Goal: Complete application form: Complete application form

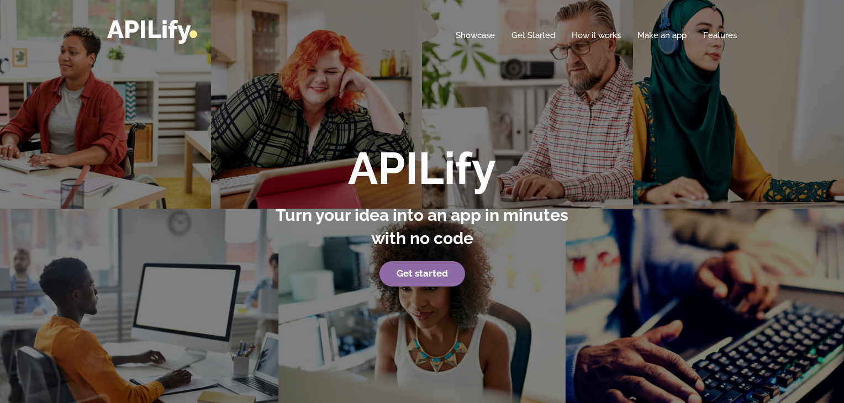
click at [432, 274] on strong "Get started" at bounding box center [422, 273] width 51 height 11
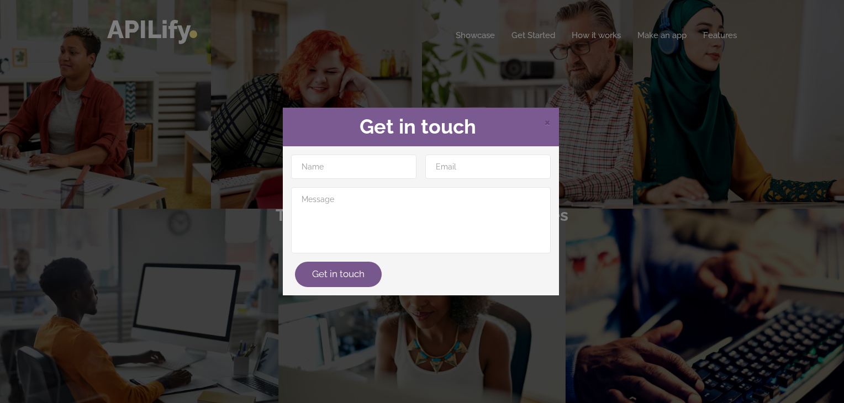
click at [325, 153] on div "Get in touch" at bounding box center [421, 220] width 276 height 149
click at [324, 162] on input "text" at bounding box center [353, 167] width 125 height 24
type input "abubakkarsithik"
click at [447, 160] on input "email" at bounding box center [487, 167] width 125 height 24
type input "[EMAIL_ADDRESS][DOMAIN_NAME]"
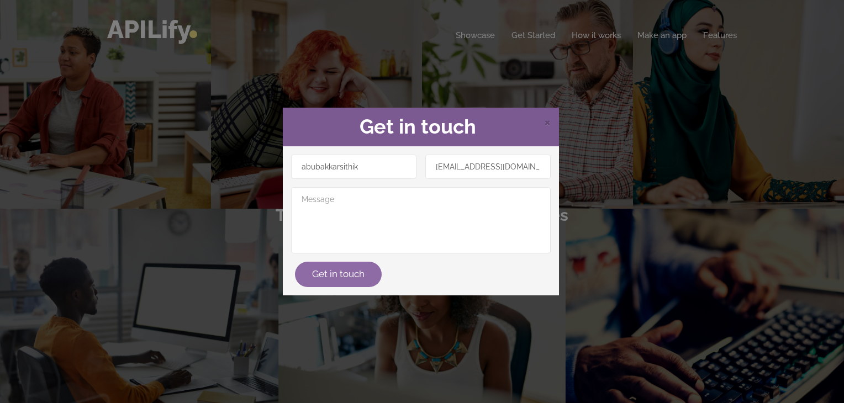
click at [353, 284] on div "Get in touch" at bounding box center [421, 274] width 268 height 25
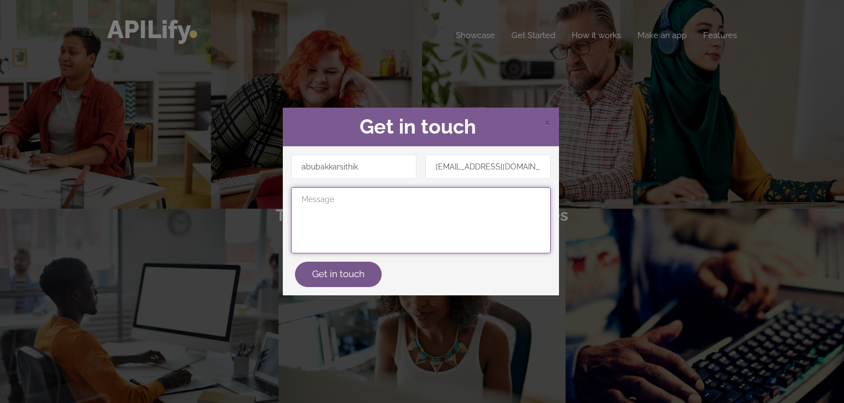
click at [332, 233] on textarea at bounding box center [421, 220] width 260 height 66
type textarea "hiii"
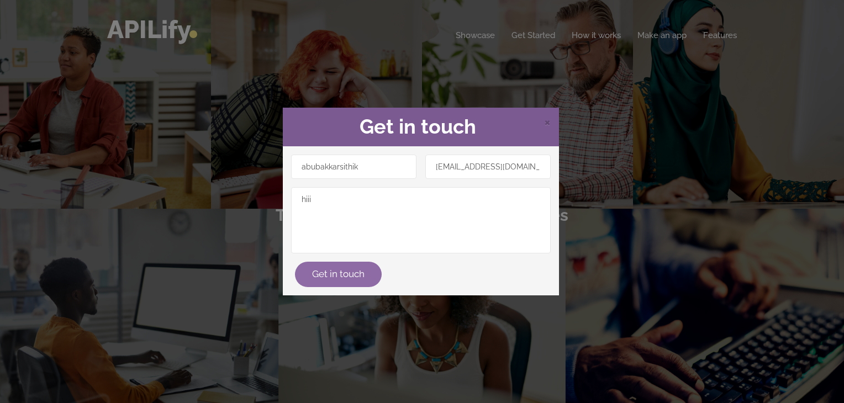
click at [357, 268] on button "Get in touch" at bounding box center [338, 274] width 87 height 25
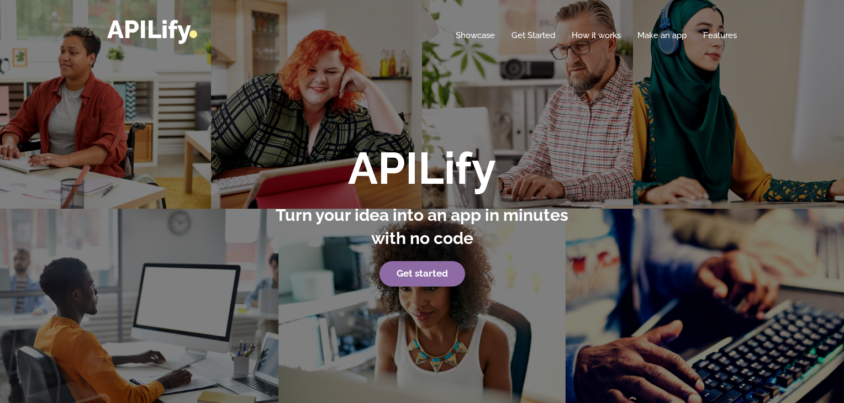
click at [410, 263] on link "Get started" at bounding box center [422, 273] width 86 height 25
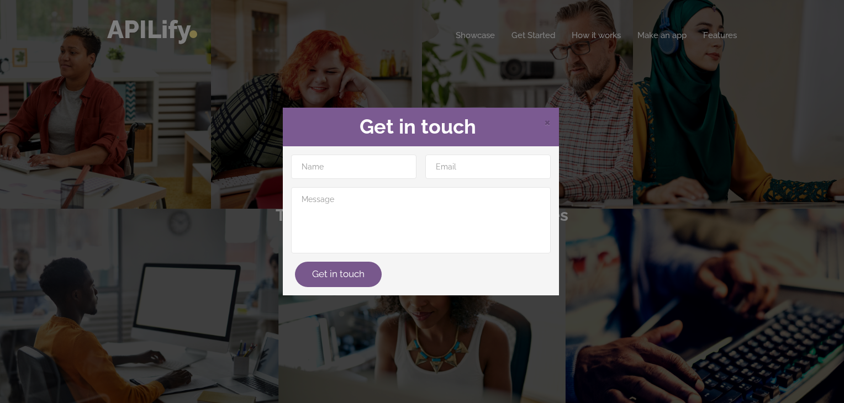
click at [582, 160] on div "× Get in touch Get in touch" at bounding box center [422, 201] width 844 height 403
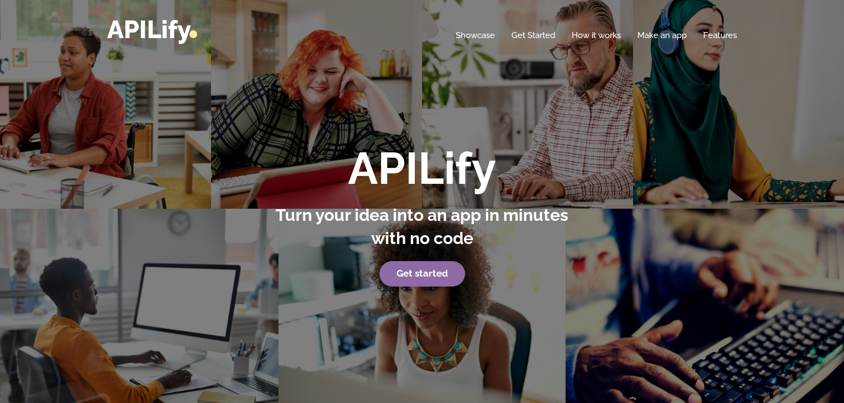
click at [435, 270] on strong "Get started" at bounding box center [422, 273] width 51 height 11
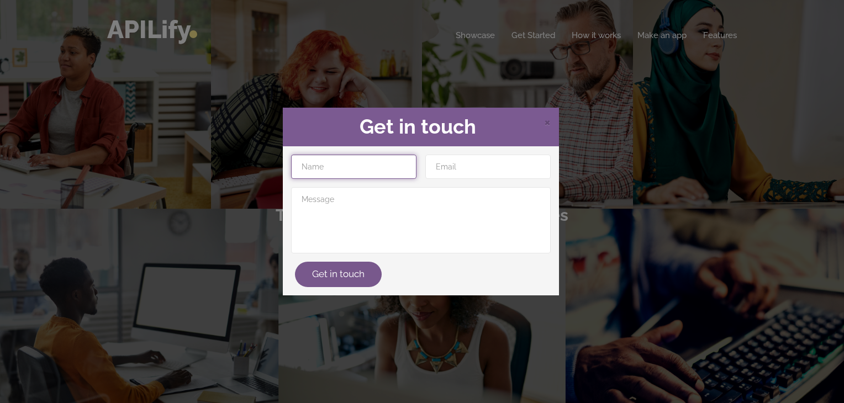
click at [306, 171] on input "text" at bounding box center [353, 167] width 125 height 24
type input "abubakkarsithik"
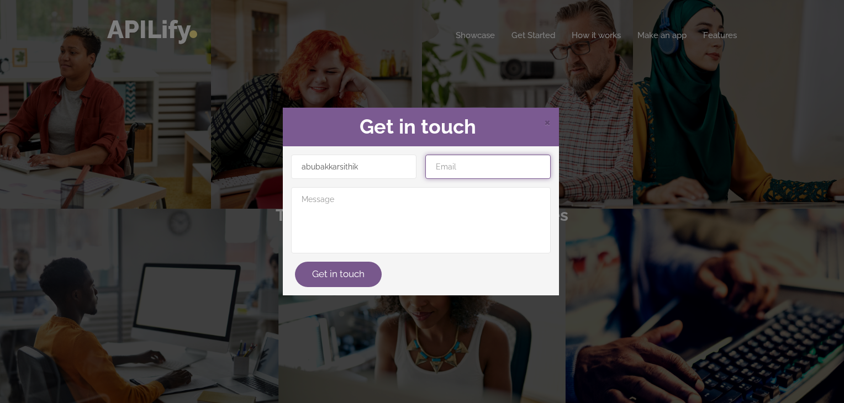
click at [463, 159] on input "email" at bounding box center [487, 167] width 125 height 24
type input "[EMAIL_ADDRESS][DOMAIN_NAME]"
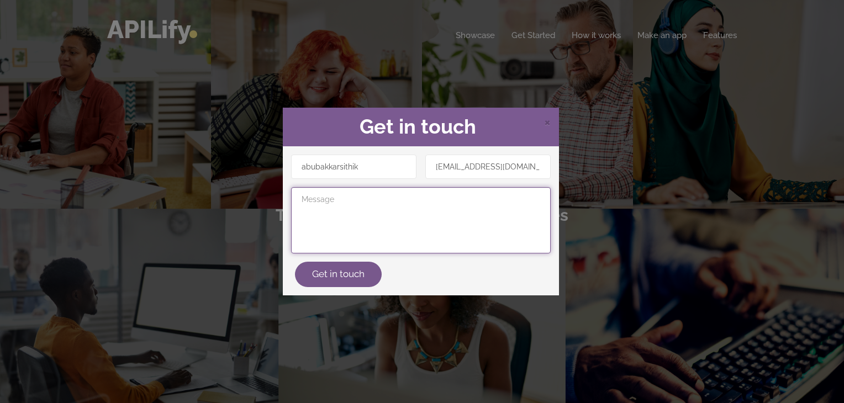
click at [394, 223] on textarea at bounding box center [421, 220] width 260 height 66
type textarea "hii"
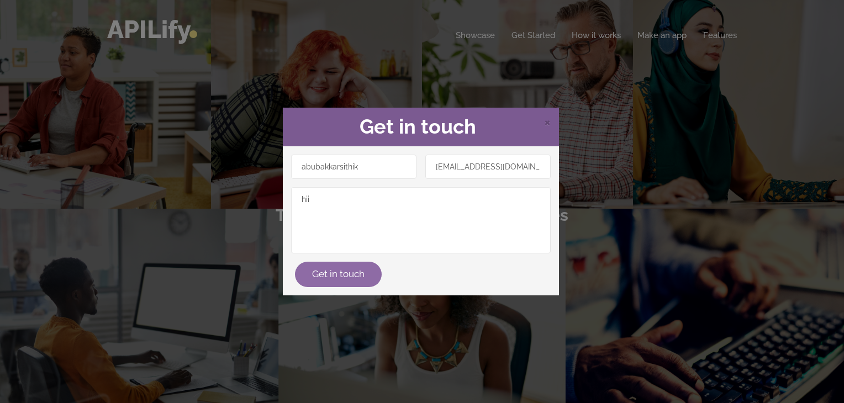
click at [355, 272] on button "Get in touch" at bounding box center [338, 274] width 87 height 25
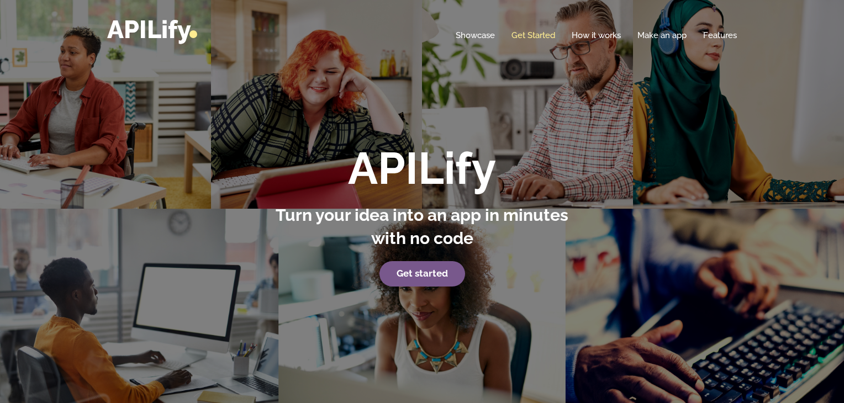
click at [519, 36] on link "Get Started" at bounding box center [533, 35] width 44 height 11
click at [543, 39] on link "Get Started" at bounding box center [533, 35] width 44 height 11
click at [429, 271] on strong "Get started" at bounding box center [422, 273] width 51 height 11
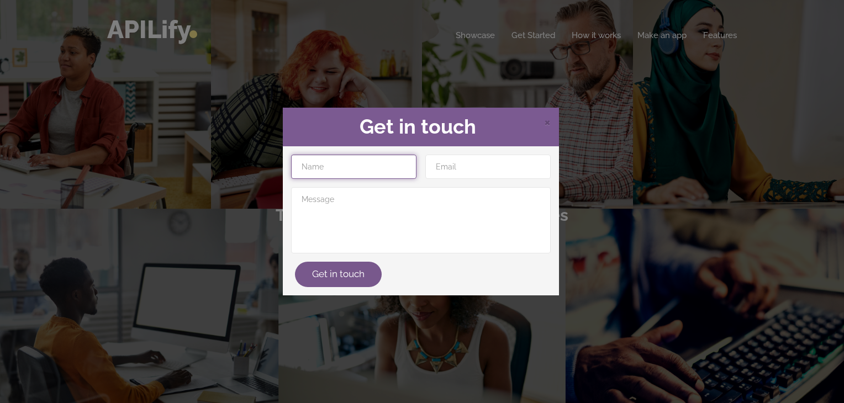
click at [346, 176] on input "text" at bounding box center [353, 167] width 125 height 24
click at [574, 104] on div "× Get in touch Get in touch" at bounding box center [422, 201] width 844 height 403
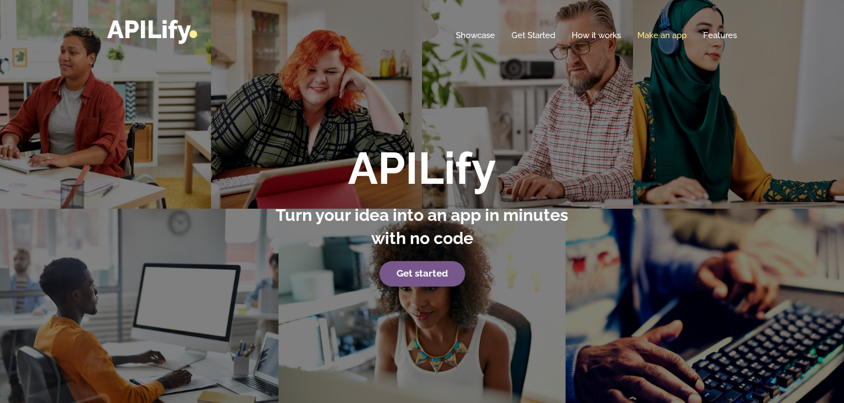
click at [655, 34] on link "Make an app" at bounding box center [661, 35] width 49 height 11
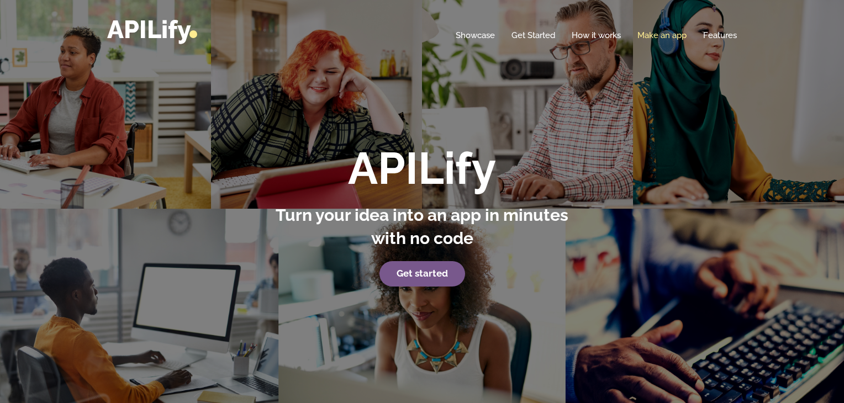
click at [655, 34] on link "Make an app" at bounding box center [661, 35] width 49 height 11
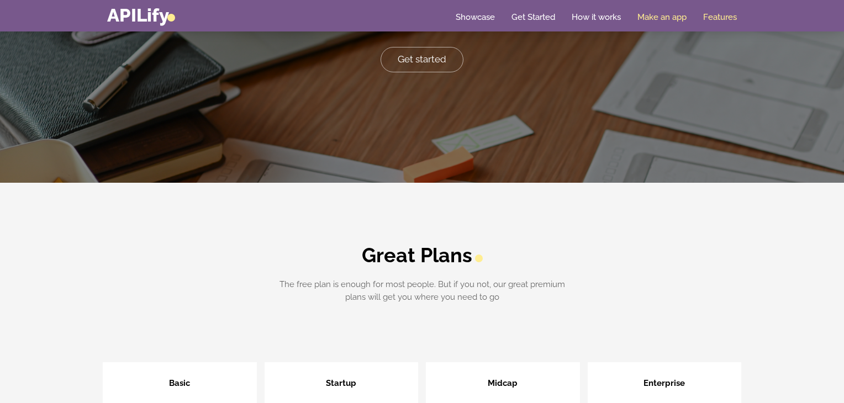
scroll to position [2408, 0]
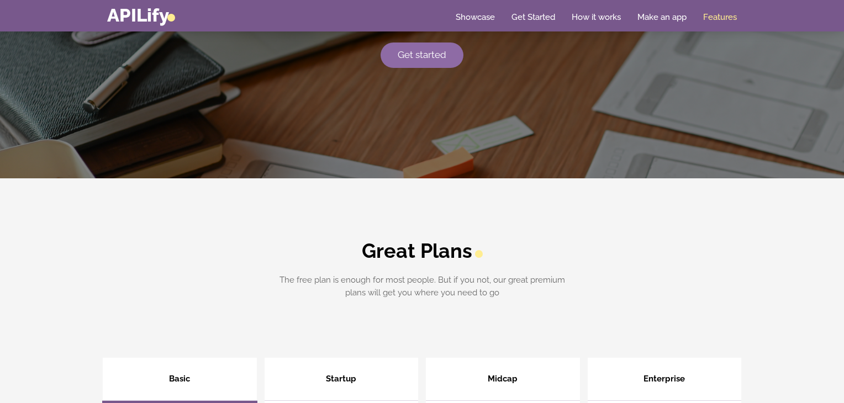
click at [436, 49] on link "Get started" at bounding box center [422, 55] width 83 height 25
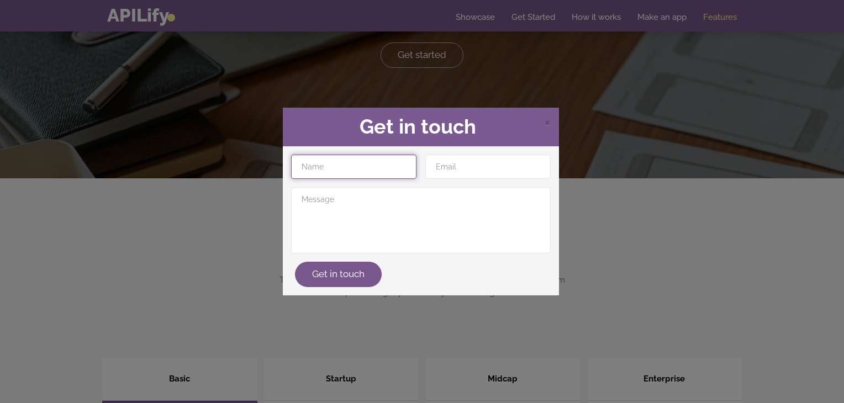
click at [332, 175] on input "text" at bounding box center [353, 167] width 125 height 24
type input "abubakkarsithik"
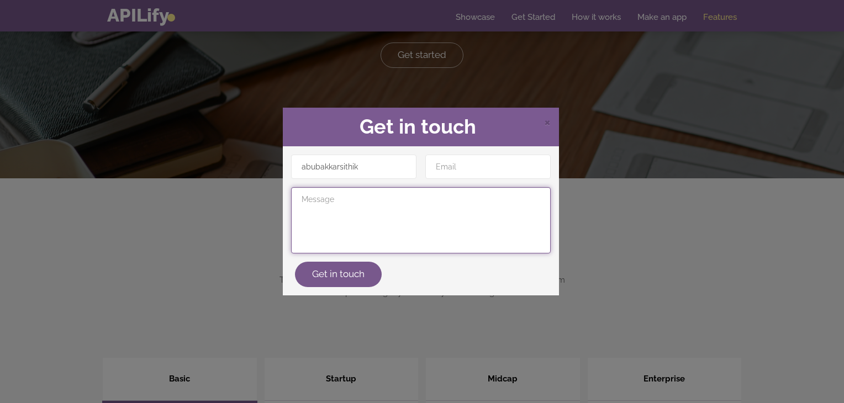
drag, startPoint x: 340, startPoint y: 179, endPoint x: 441, endPoint y: 172, distance: 100.7
click at [441, 172] on div "abubakkarsithik Get in touch" at bounding box center [421, 221] width 268 height 133
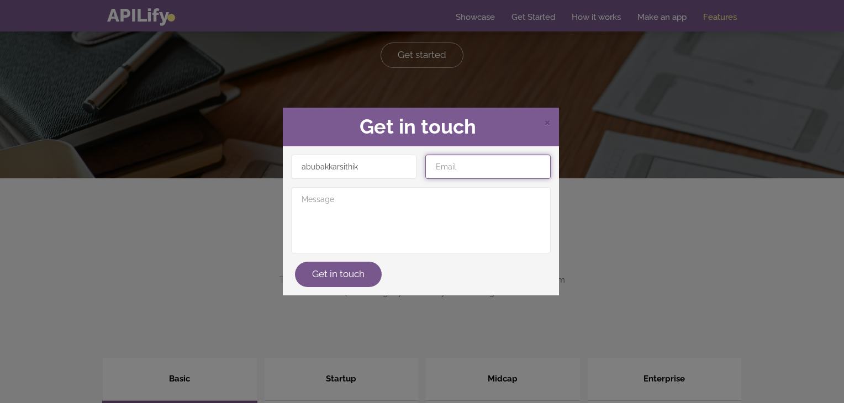
click at [441, 172] on input "email" at bounding box center [487, 167] width 125 height 24
type input "bakkarsithik45@gmail.com"
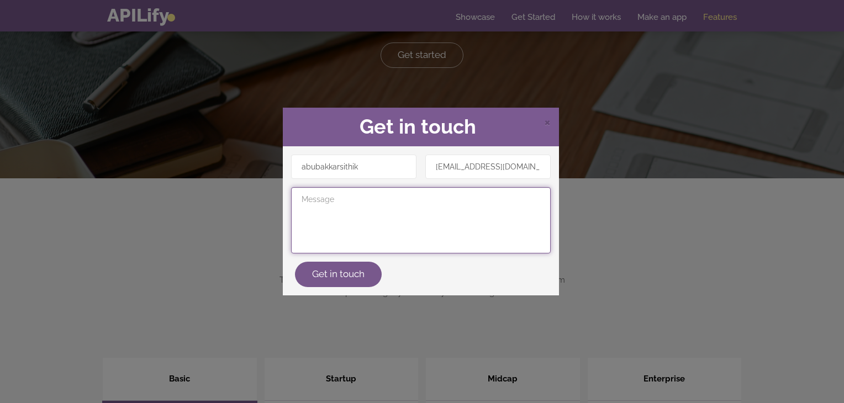
click at [297, 234] on textarea at bounding box center [421, 220] width 260 height 66
type textarea "hii iam abu"
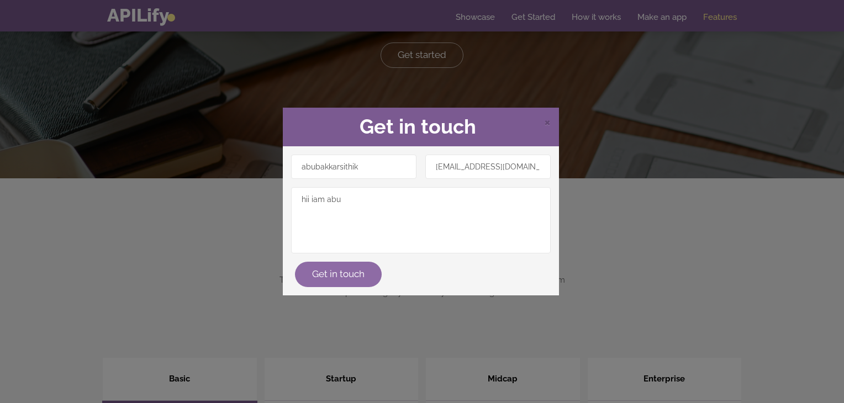
click at [316, 283] on button "Get in touch" at bounding box center [338, 274] width 87 height 25
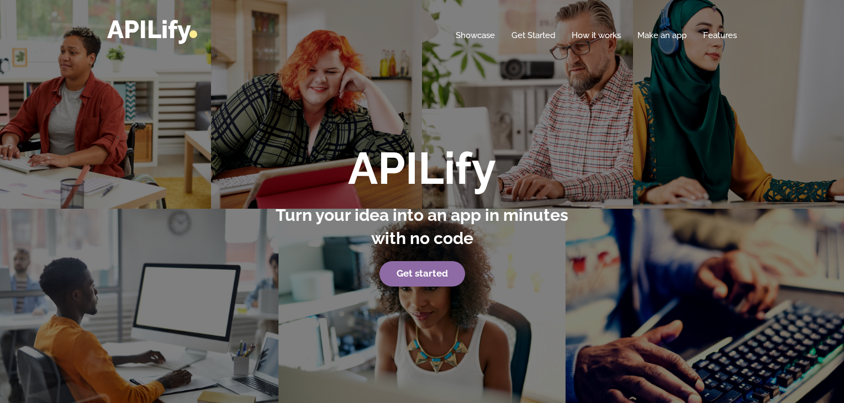
click at [397, 266] on link "Get started" at bounding box center [422, 273] width 86 height 25
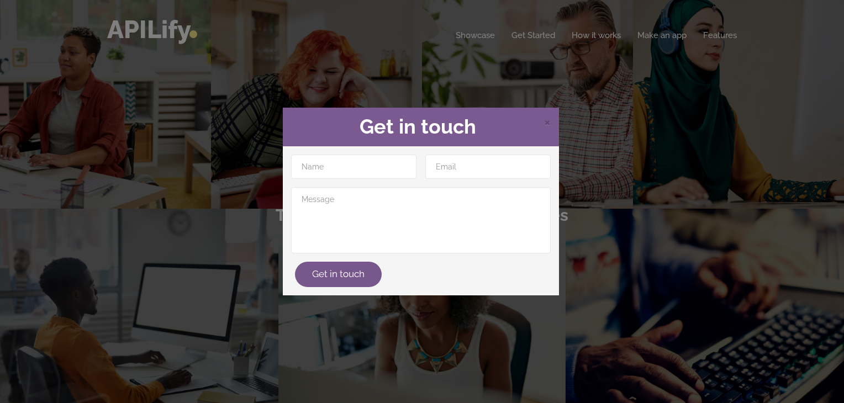
click at [19, 78] on div "× Get in touch Get in touch" at bounding box center [422, 201] width 844 height 403
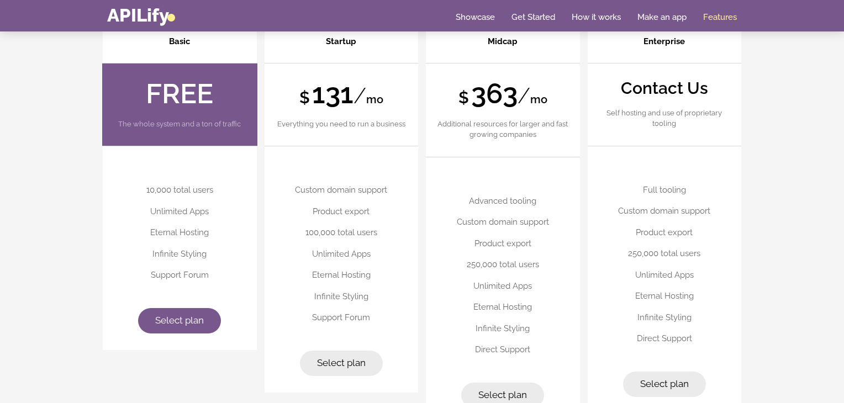
scroll to position [2744, 0]
click at [179, 318] on span "Select plan" at bounding box center [179, 320] width 49 height 11
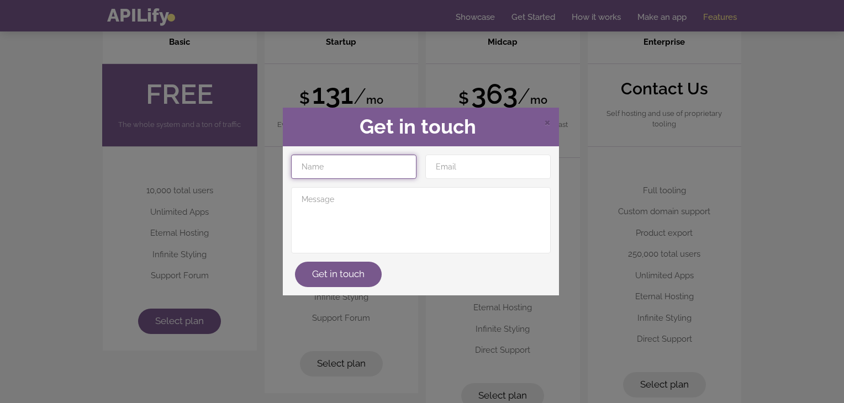
click at [324, 161] on input "text" at bounding box center [353, 167] width 125 height 24
type input "abubakkarsithik"
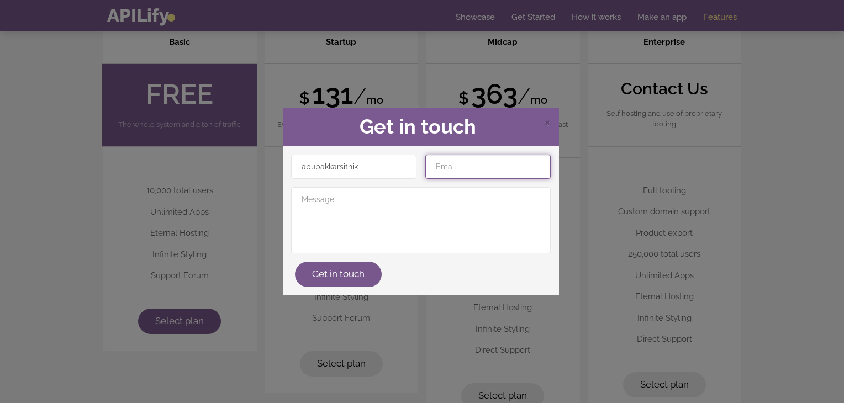
click at [437, 165] on input "email" at bounding box center [487, 167] width 125 height 24
type input "[EMAIL_ADDRESS][DOMAIN_NAME]"
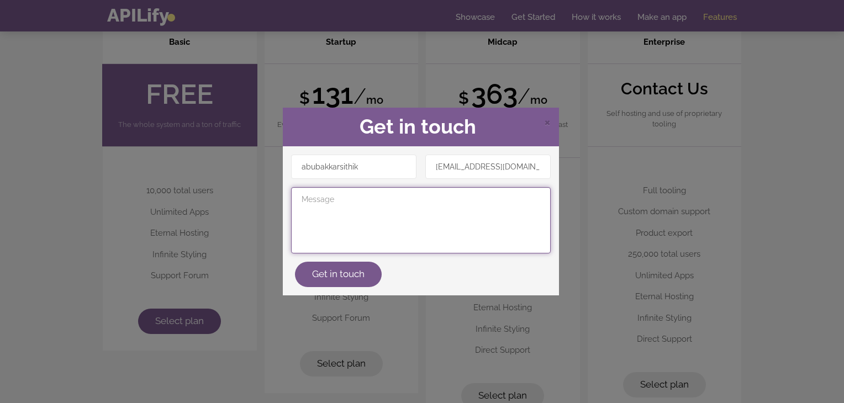
click at [362, 224] on textarea at bounding box center [421, 220] width 260 height 66
type textarea "hiii"
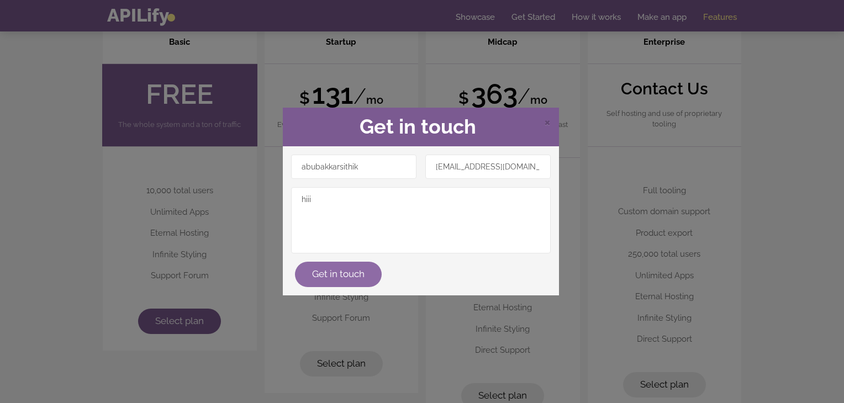
click at [348, 279] on button "Get in touch" at bounding box center [338, 274] width 87 height 25
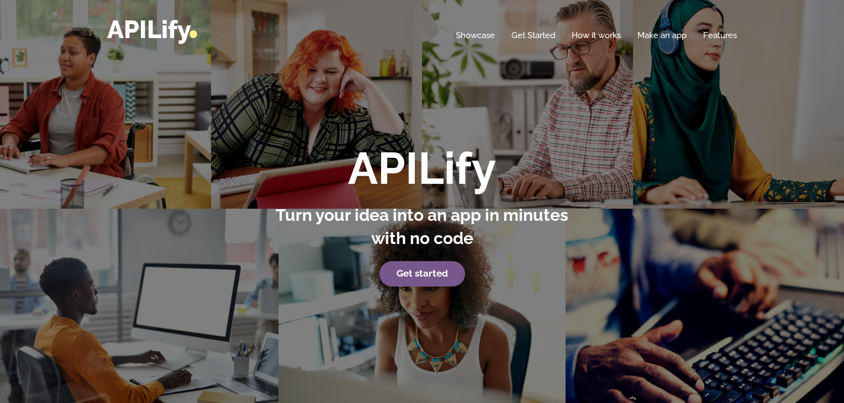
click at [440, 257] on div "APILify Turn your idea into an app in minutes with no code Get started" at bounding box center [422, 215] width 323 height 142
click at [437, 263] on p "Get started" at bounding box center [422, 273] width 307 height 25
click at [432, 272] on strong "Get started" at bounding box center [422, 273] width 51 height 11
